Goal: Transaction & Acquisition: Register for event/course

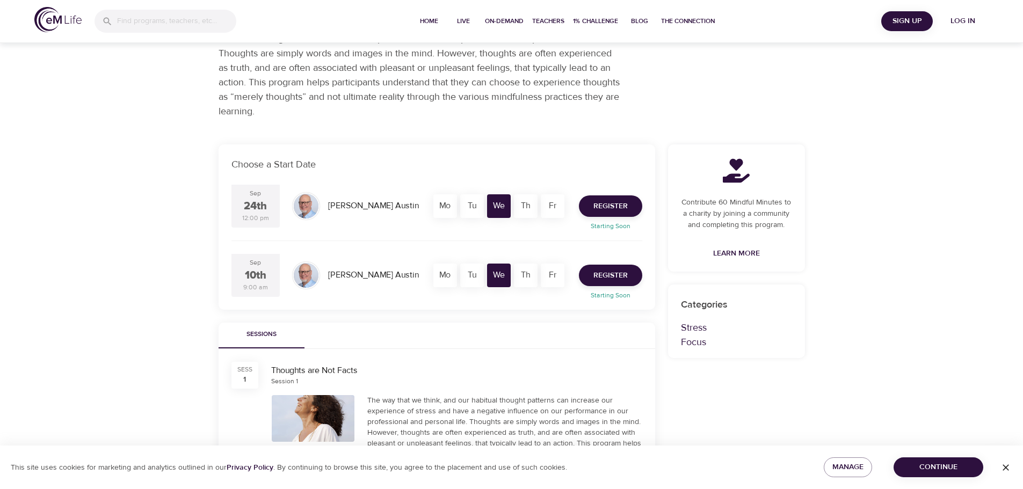
scroll to position [54, 0]
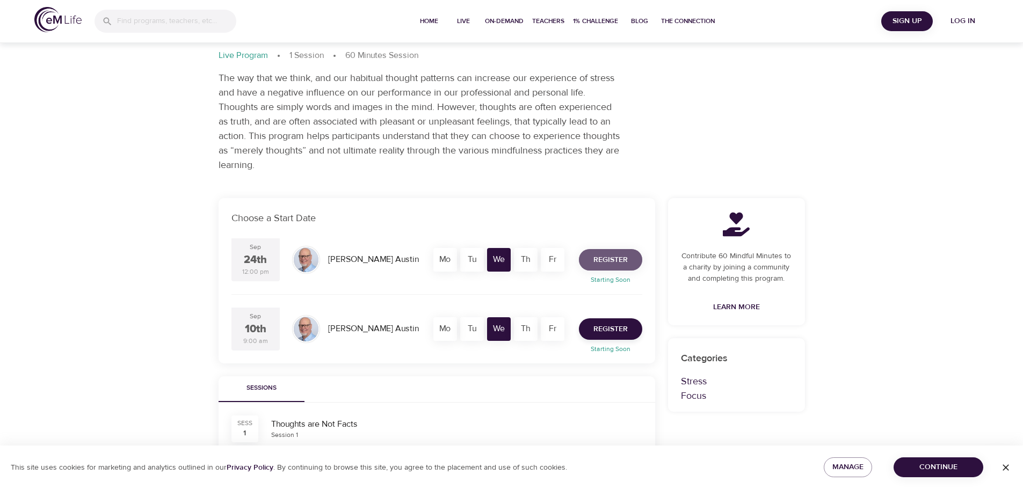
click at [615, 261] on span "Register" at bounding box center [610, 259] width 34 height 13
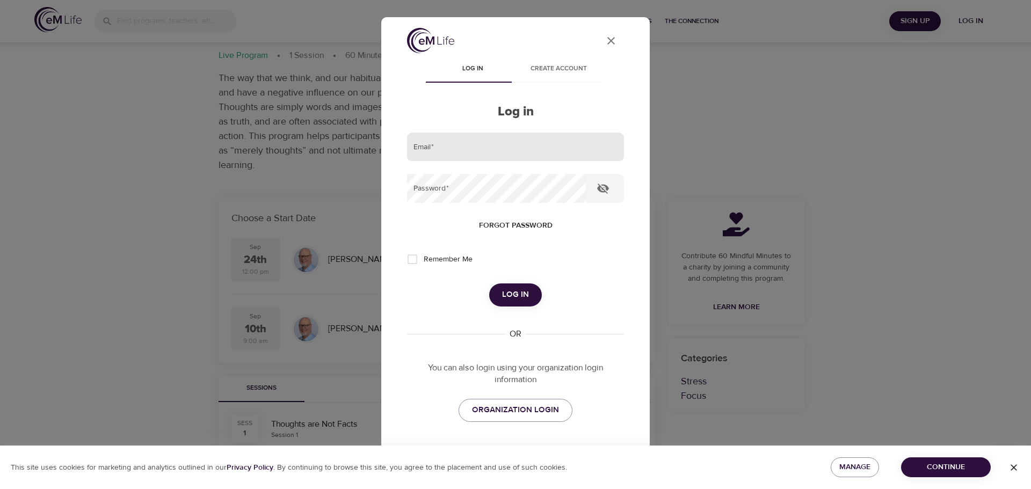
click at [605, 149] on keeper-lock "Open Keeper Popup" at bounding box center [602, 146] width 13 height 13
click at [513, 293] on span "Log in" at bounding box center [515, 295] width 27 height 14
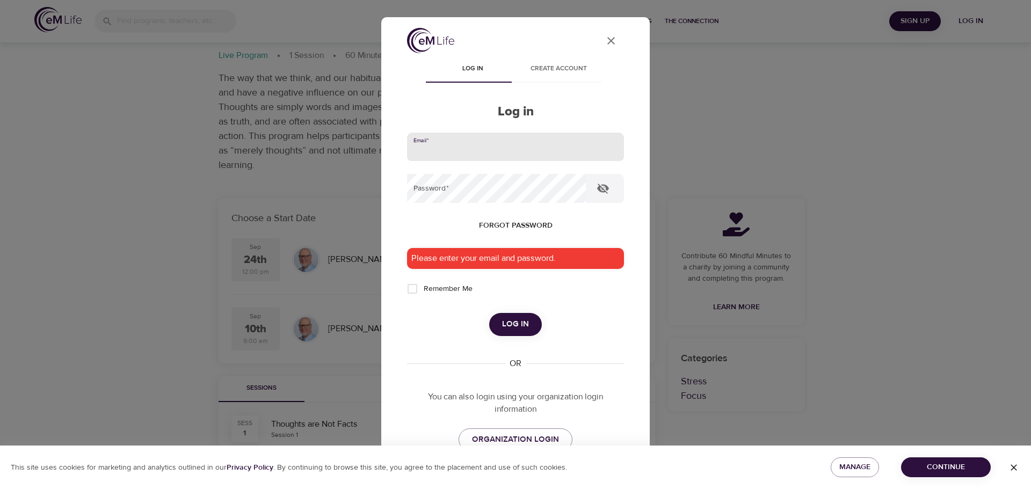
click at [524, 151] on input "email" at bounding box center [515, 147] width 217 height 29
click at [608, 147] on keeper-lock "Open Keeper Popup" at bounding box center [602, 146] width 13 height 13
type input "[EMAIL_ADDRESS][PERSON_NAME][DOMAIN_NAME]"
click at [494, 257] on div "Please enter your email and password." at bounding box center [515, 258] width 217 height 21
click at [509, 330] on span "Log in" at bounding box center [515, 324] width 27 height 14
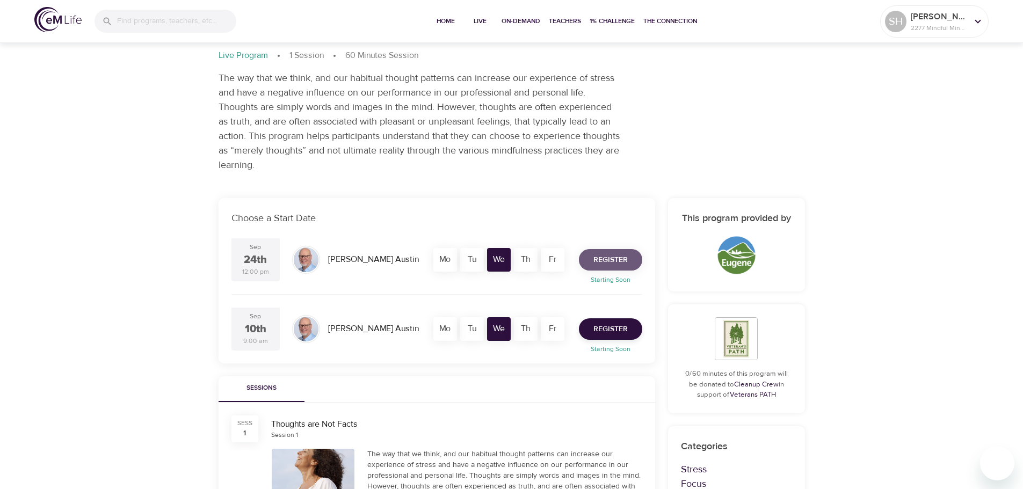
click at [607, 260] on span "Register" at bounding box center [610, 259] width 34 height 13
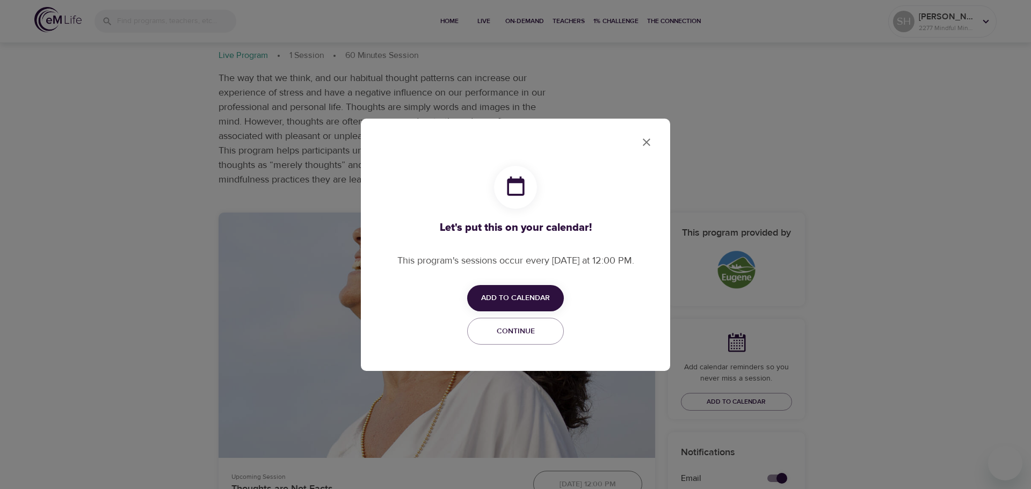
checkbox input "true"
click at [502, 300] on span "Add to Calendar" at bounding box center [515, 297] width 69 height 13
click at [508, 341] on span "Outlook" at bounding box center [522, 340] width 33 height 14
click at [648, 141] on div at bounding box center [515, 244] width 1031 height 489
click at [502, 337] on span "Continue" at bounding box center [515, 331] width 83 height 13
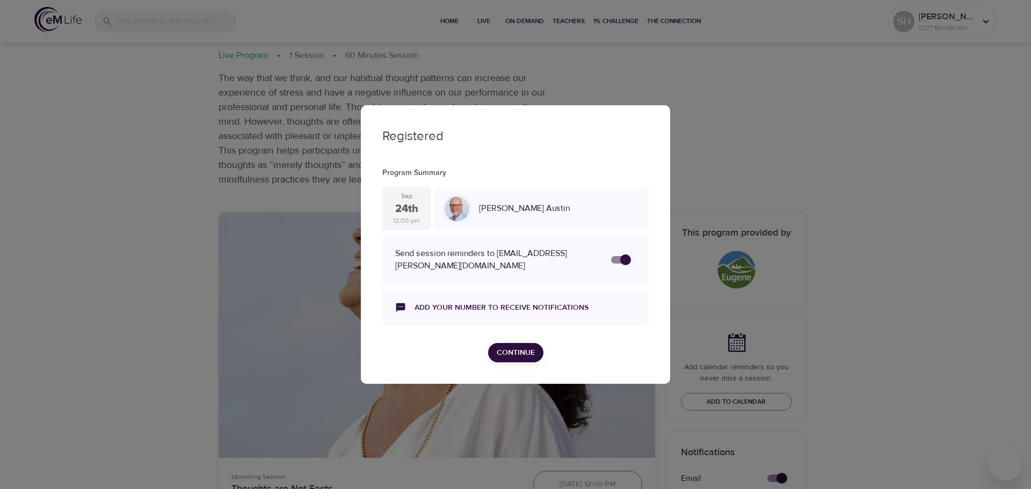
click at [510, 355] on span "Continue" at bounding box center [516, 352] width 38 height 13
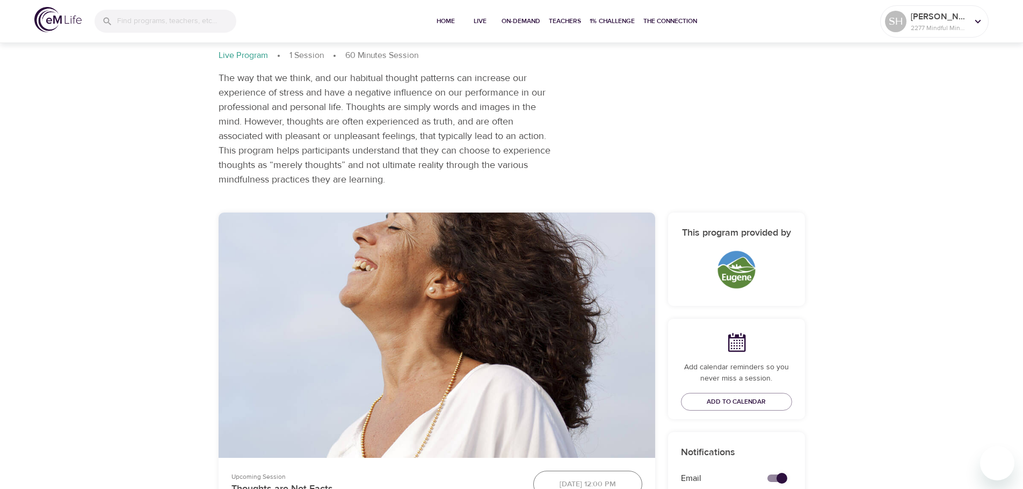
scroll to position [0, 0]
